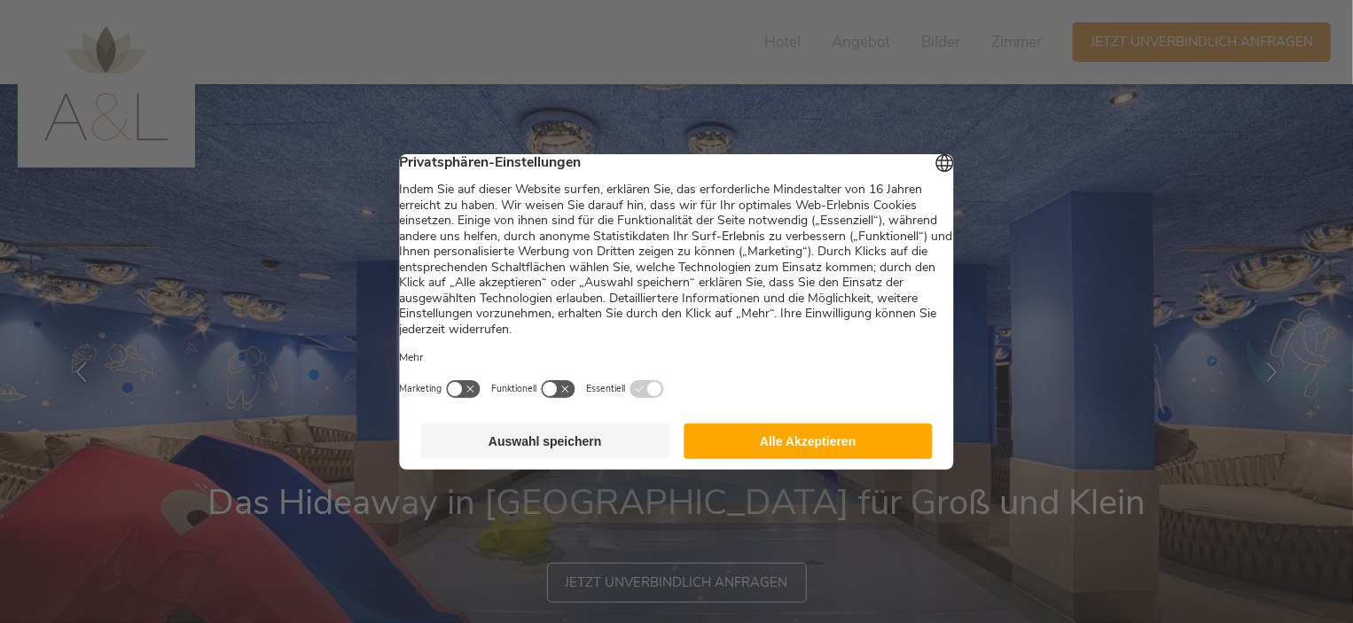
click at [806, 459] on button "Alle Akzeptieren" at bounding box center [807, 441] width 249 height 35
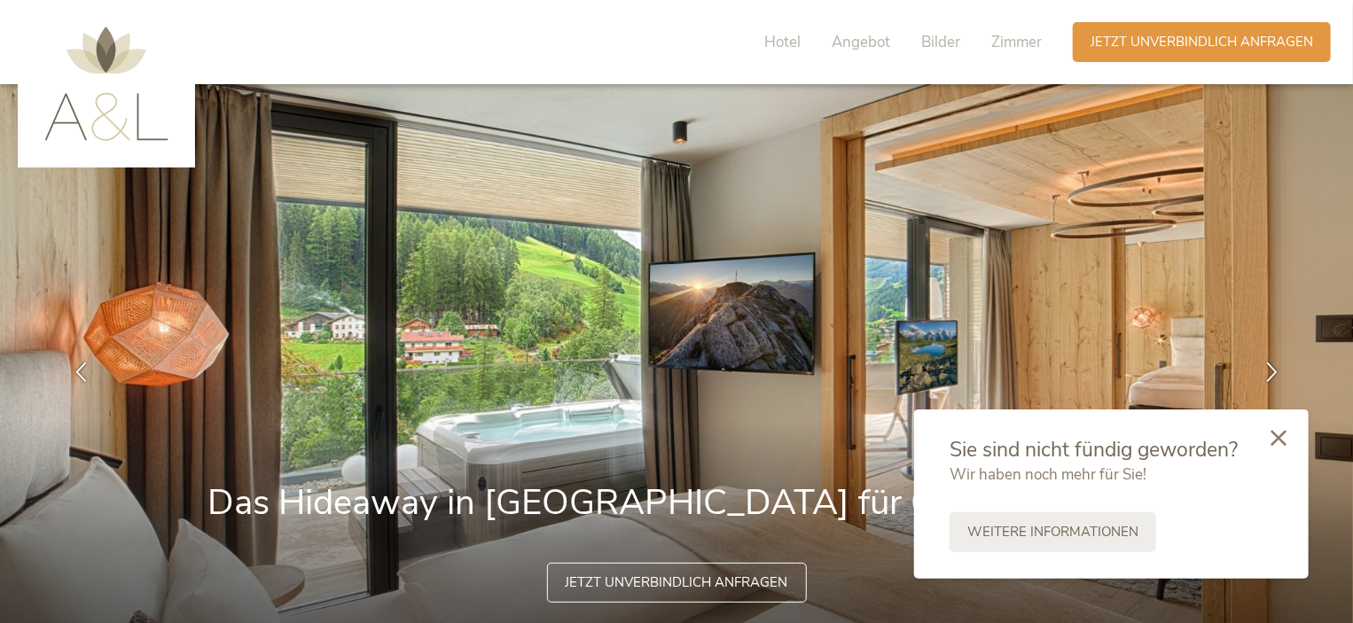
click at [1285, 433] on icon at bounding box center [1278, 438] width 16 height 16
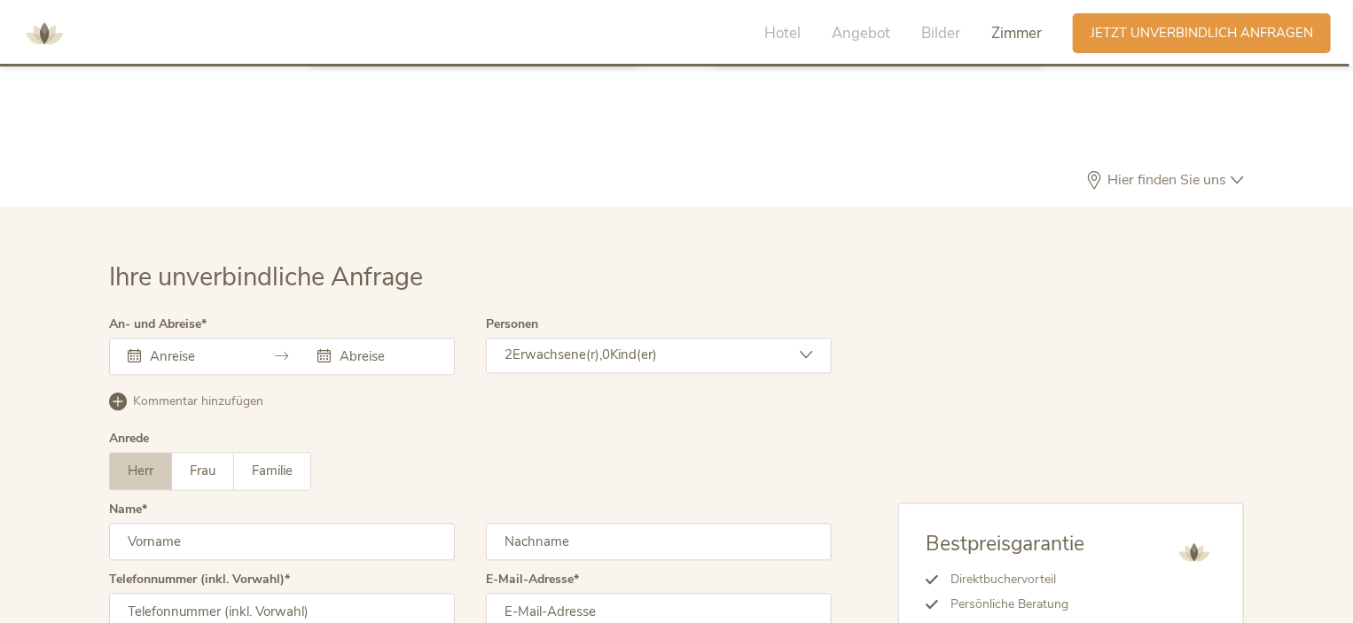
scroll to position [5202, 0]
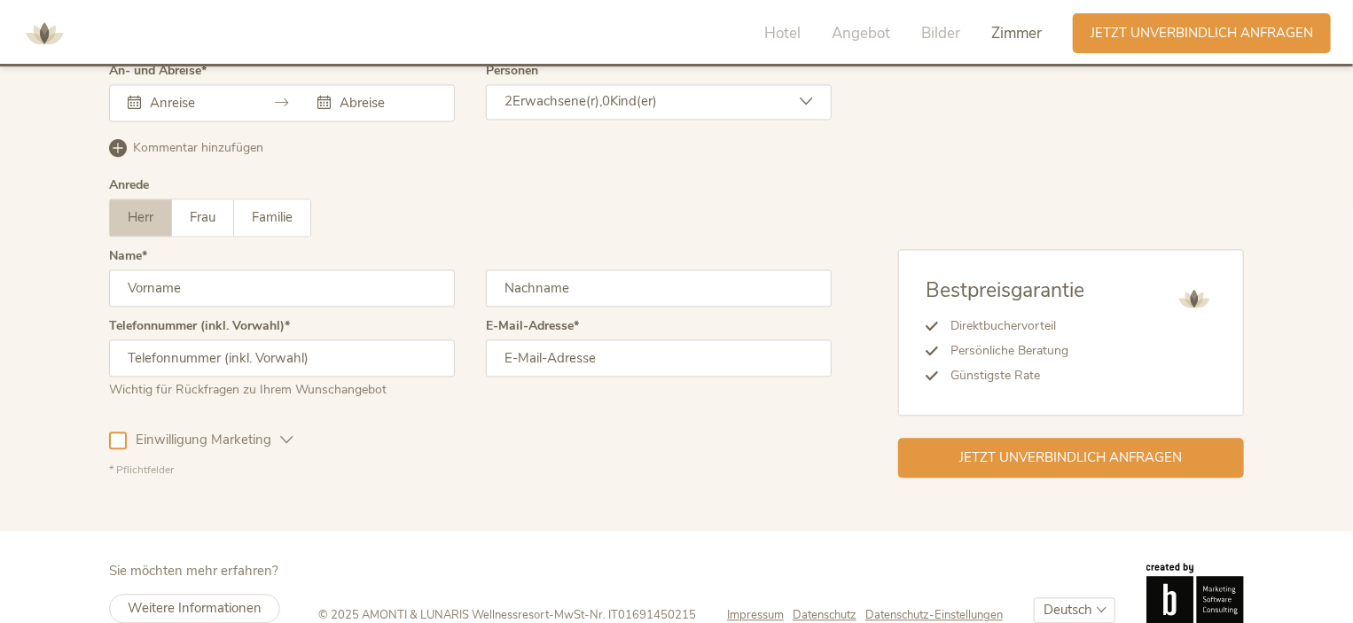
click at [757, 607] on span "Impressum" at bounding box center [755, 615] width 57 height 16
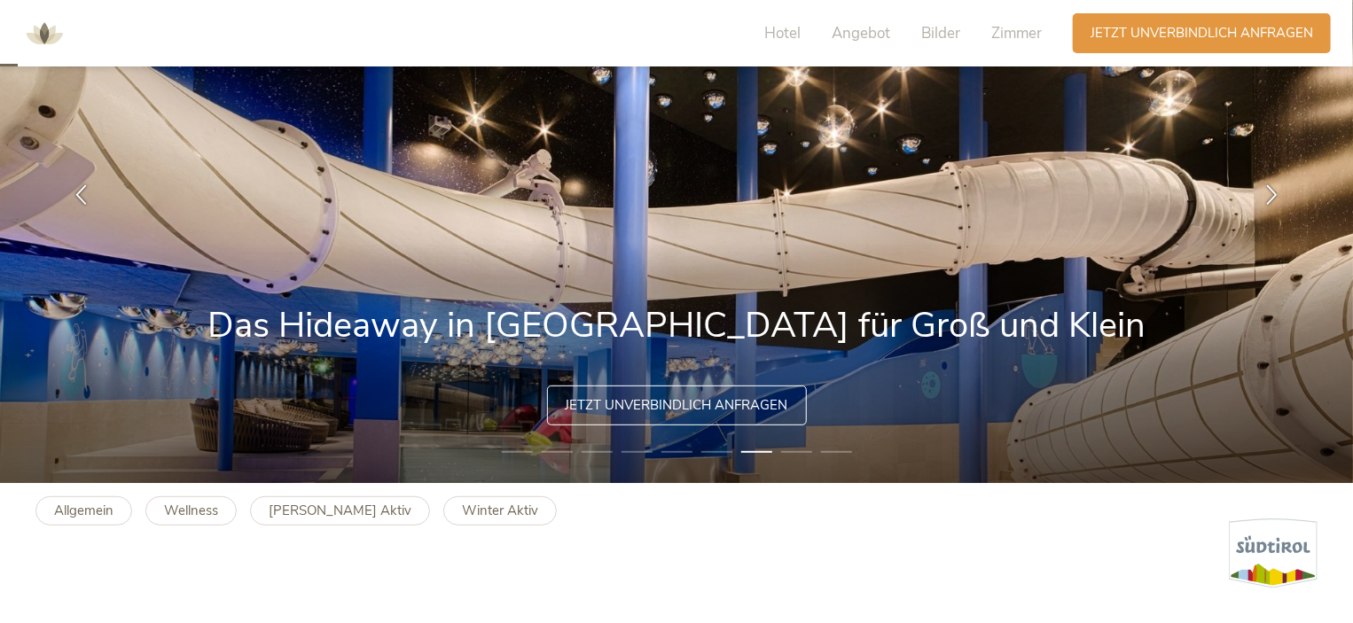
scroll to position [0, 0]
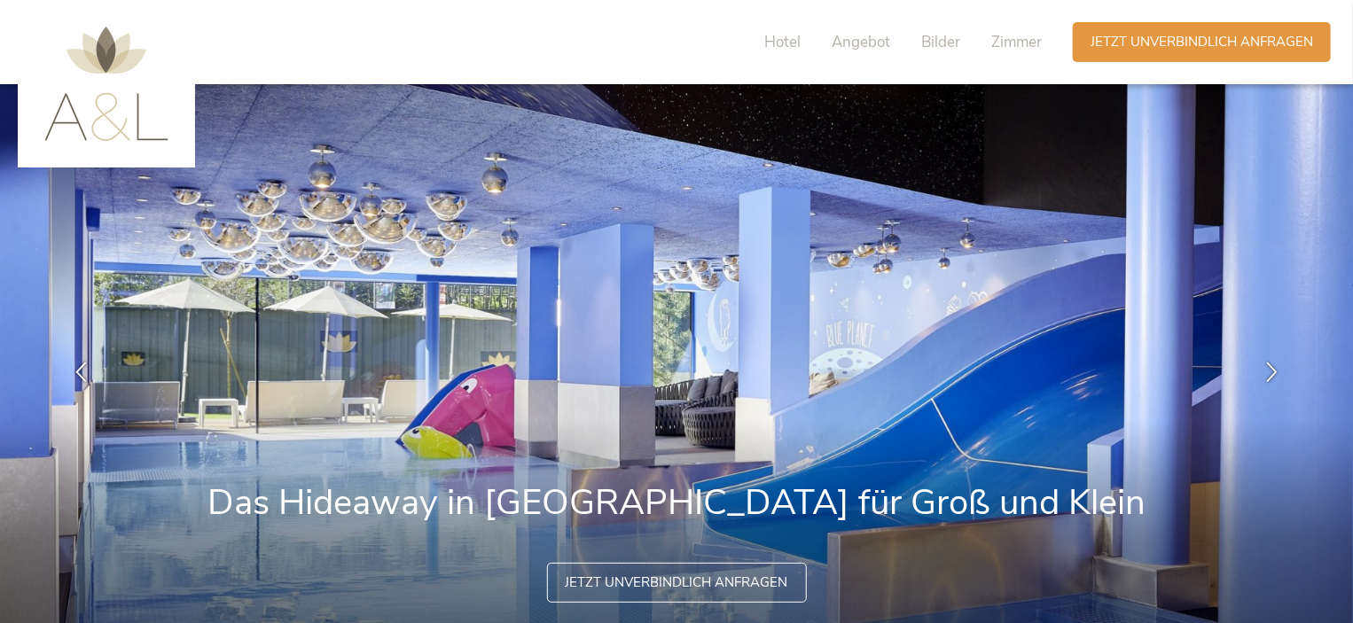
click at [117, 120] on img at bounding box center [106, 84] width 124 height 114
